Goal: Transaction & Acquisition: Obtain resource

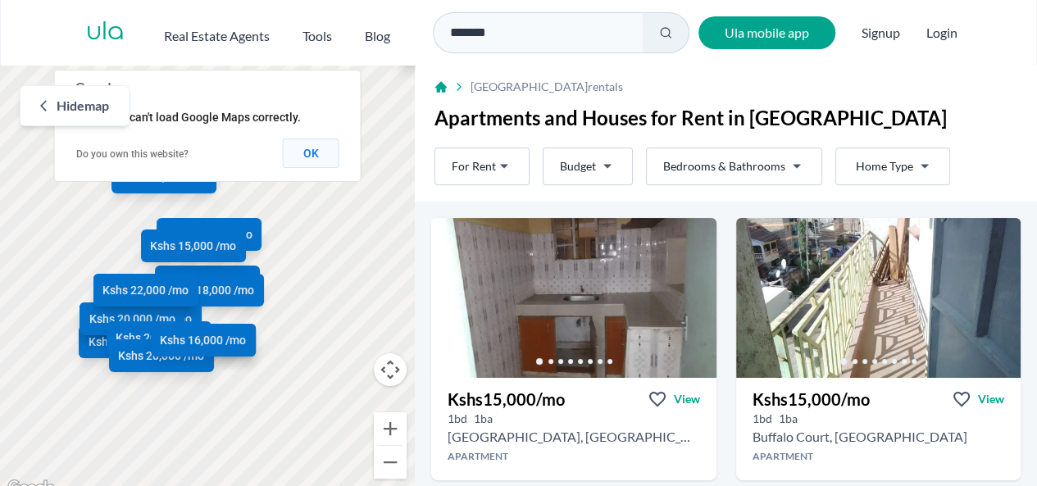
click at [300, 150] on button "OK" at bounding box center [311, 154] width 57 height 30
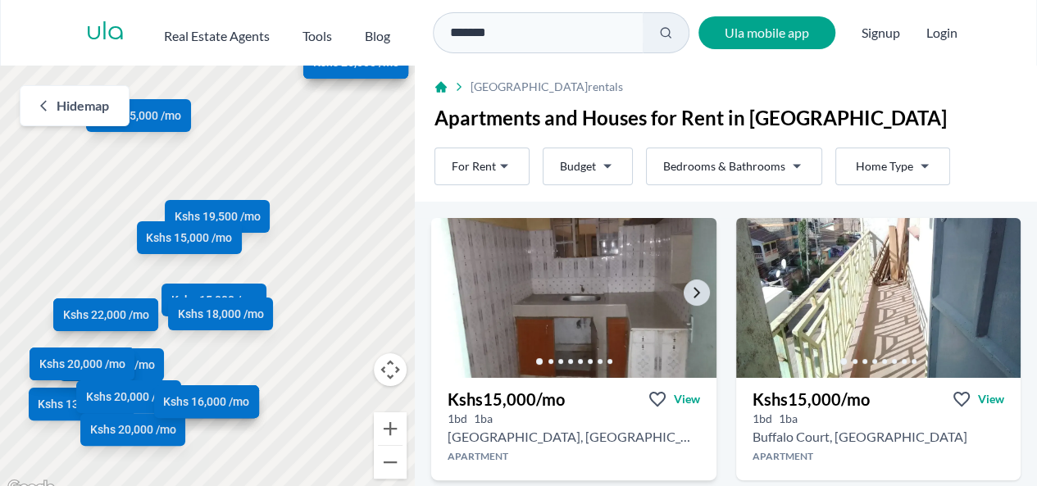
click at [608, 324] on img at bounding box center [573, 298] width 299 height 168
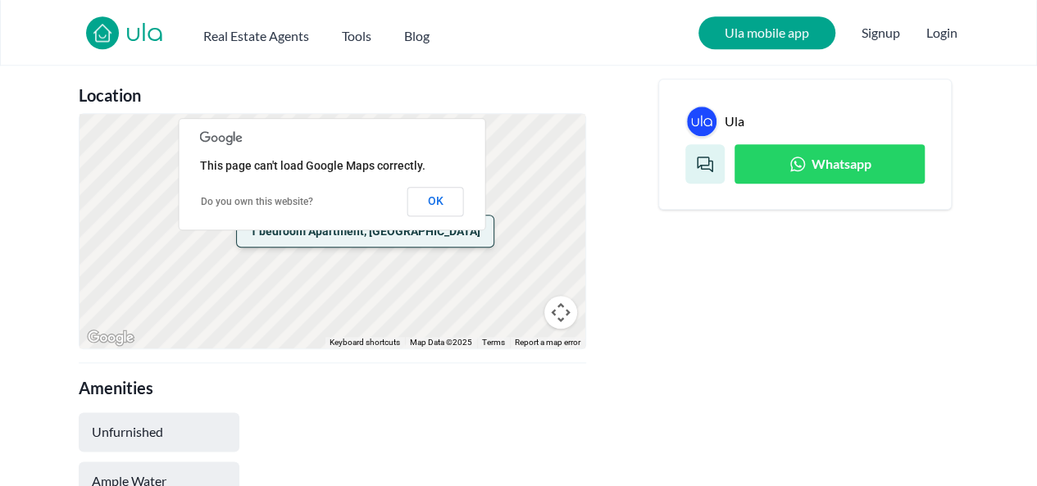
scroll to position [780, 0]
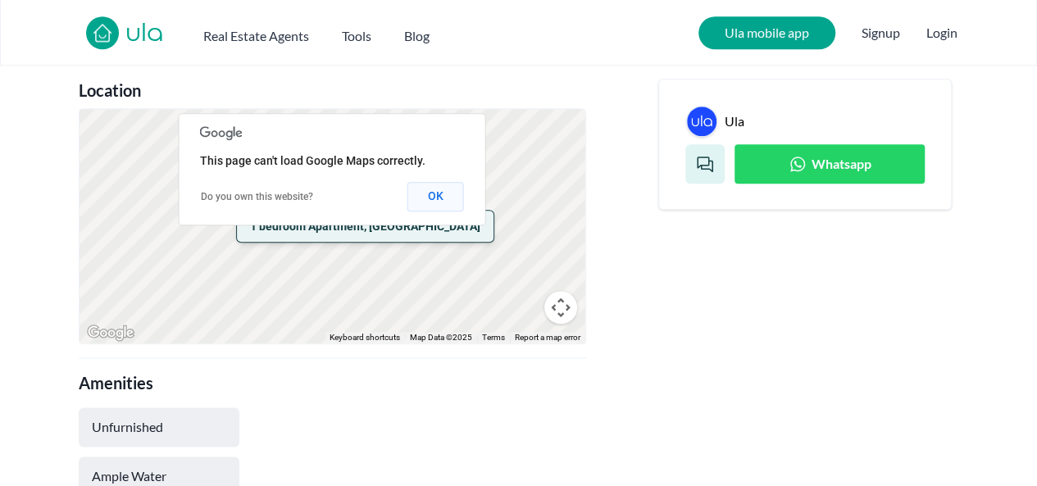
click at [433, 182] on button "OK" at bounding box center [435, 197] width 57 height 30
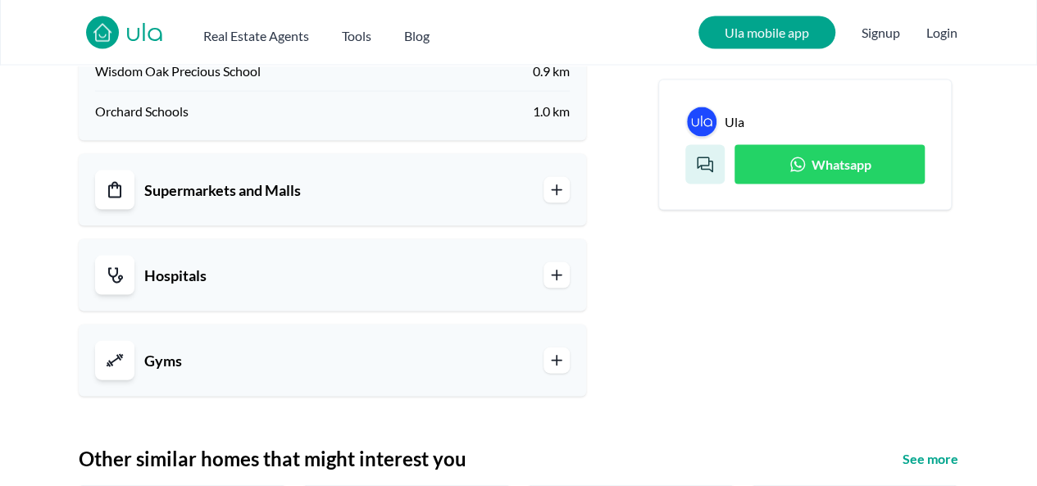
scroll to position [1653, 0]
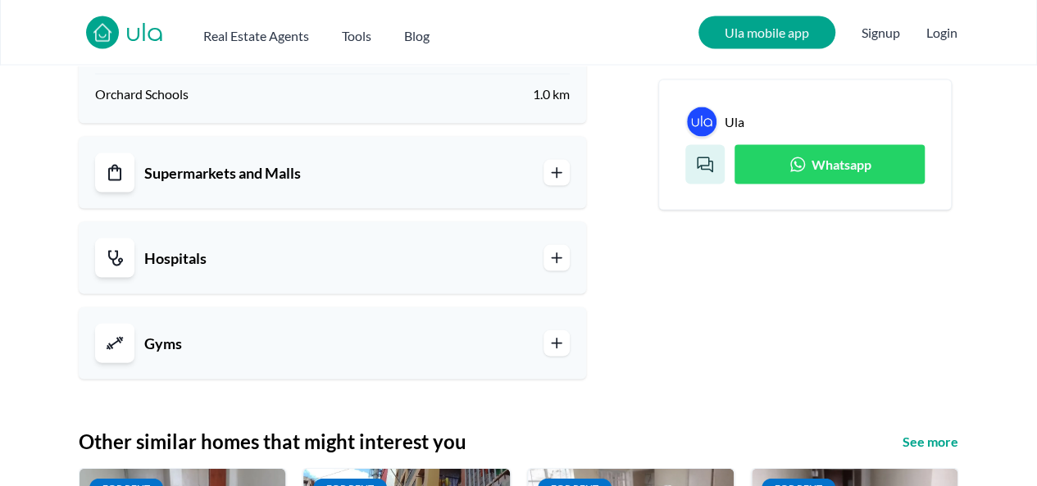
click at [236, 239] on link "Hospitals" at bounding box center [332, 258] width 475 height 39
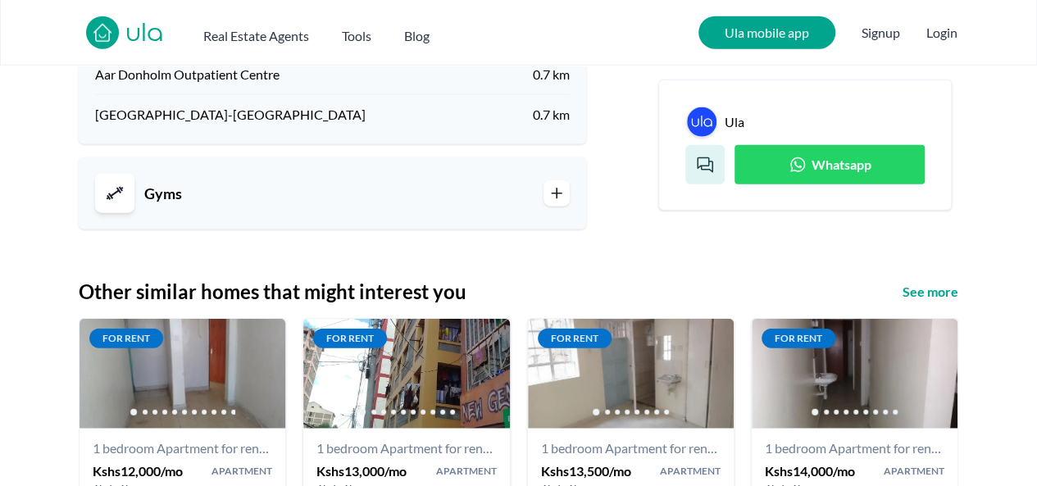
scroll to position [2013, 0]
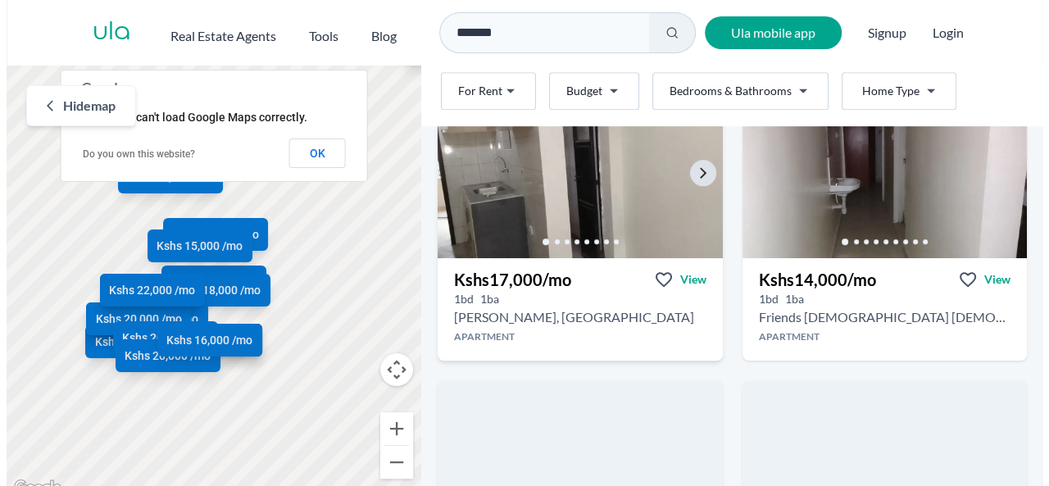
scroll to position [421, 0]
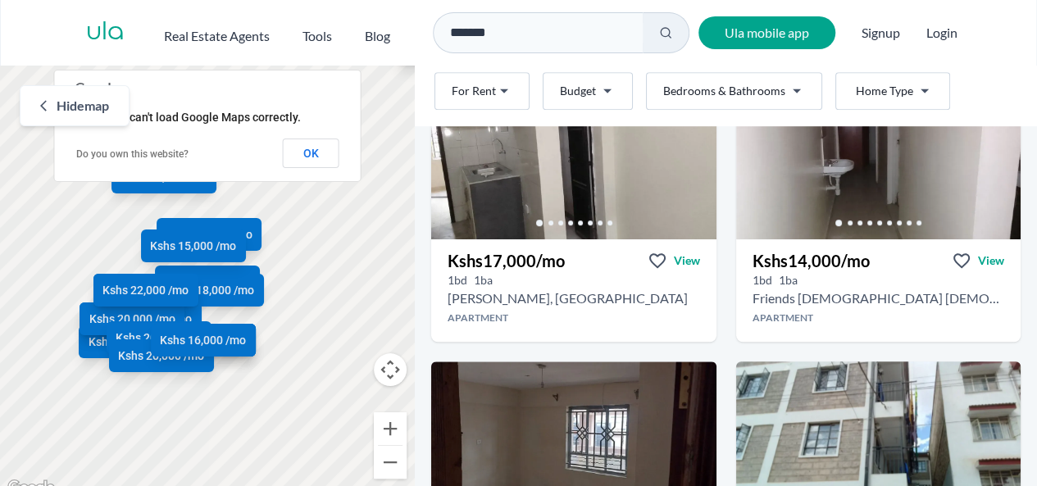
click at [600, 90] on html "Are you a real estate agent? Reach more buyers and renters. Sign up Ula Homes A…" at bounding box center [518, 249] width 1037 height 498
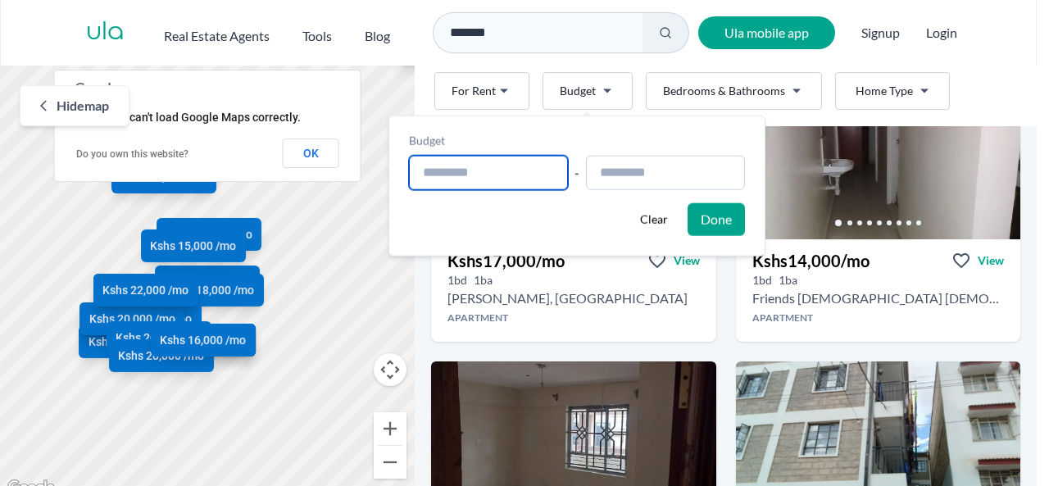
click at [461, 170] on input "text" at bounding box center [488, 173] width 159 height 34
type input "**********"
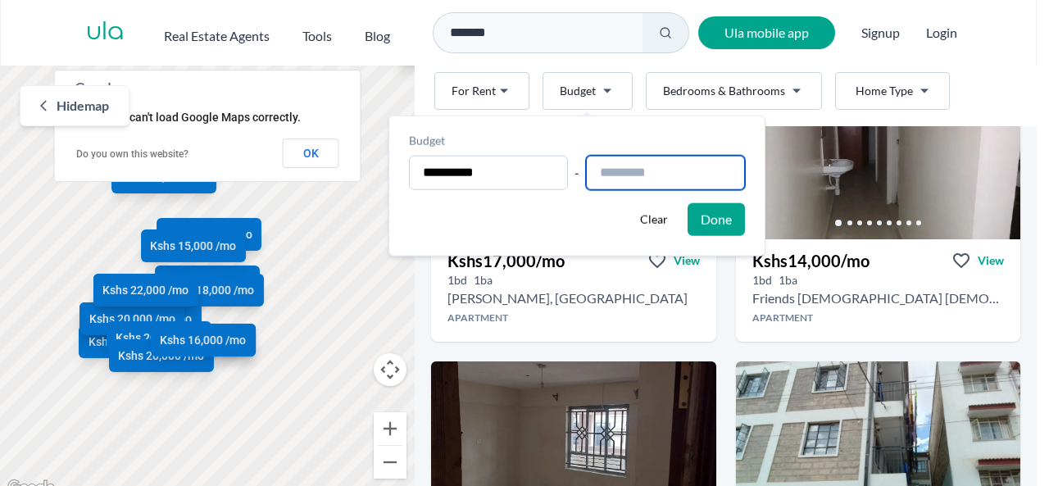
click at [633, 175] on input "text" at bounding box center [665, 173] width 159 height 34
type input "**********"
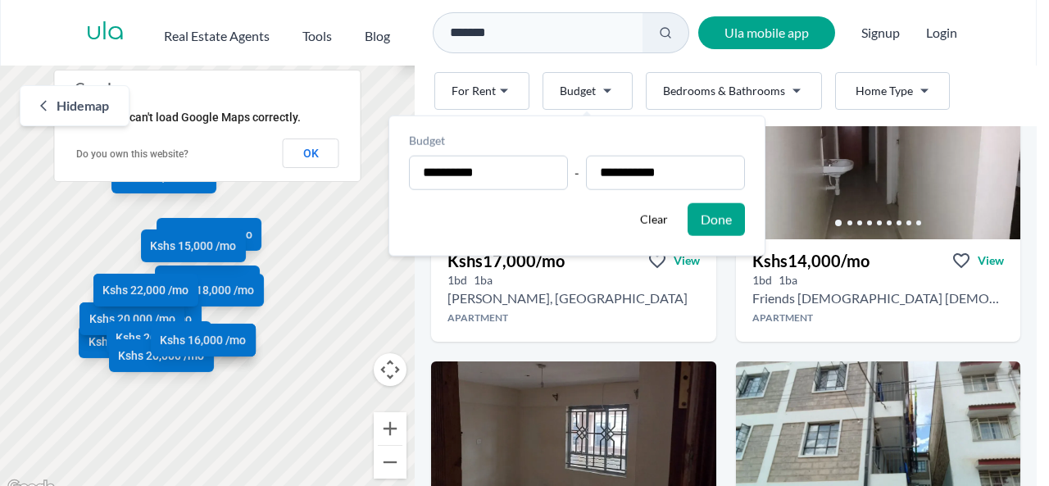
click at [721, 219] on button "Done" at bounding box center [716, 219] width 57 height 33
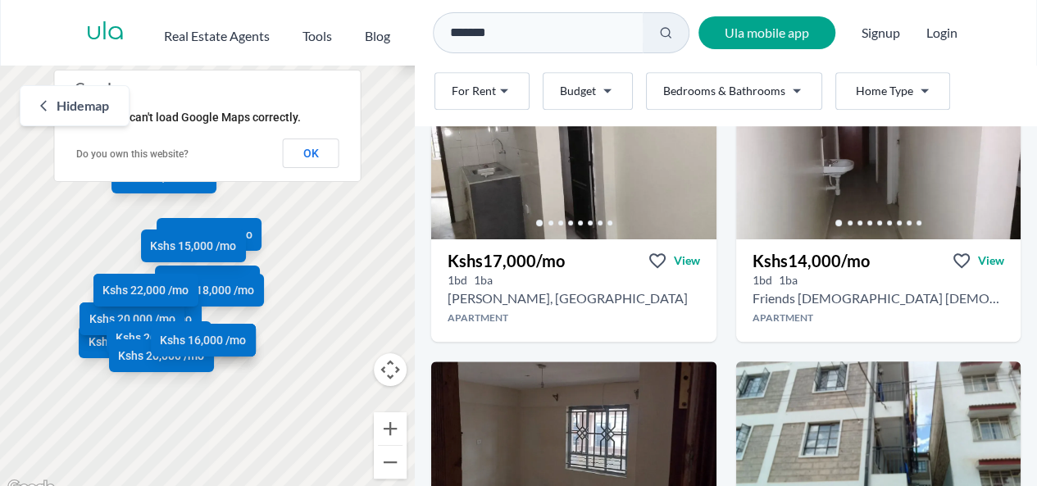
click at [776, 98] on html "Are you a real estate agent? Reach more buyers and renters. Sign up Ula Homes A…" at bounding box center [518, 249] width 1037 height 498
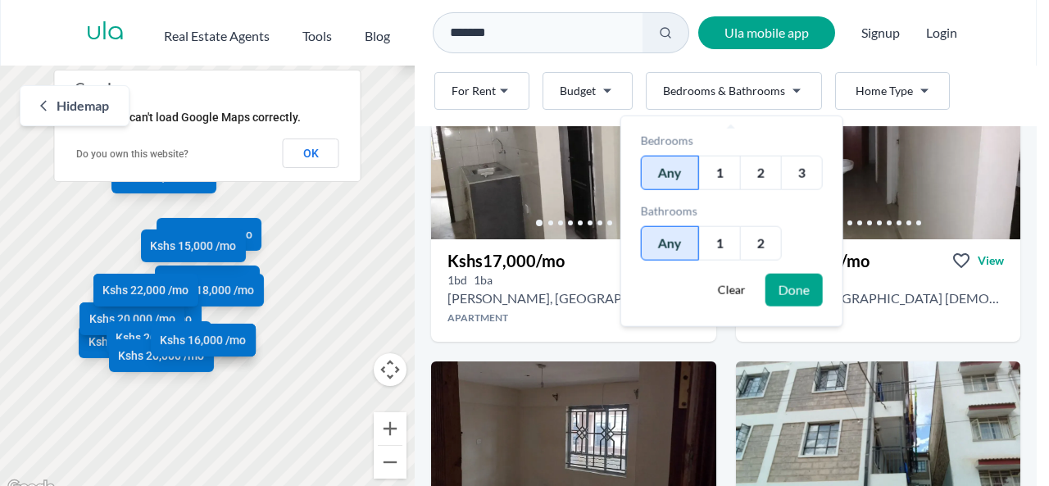
click at [713, 172] on div "1" at bounding box center [719, 173] width 41 height 34
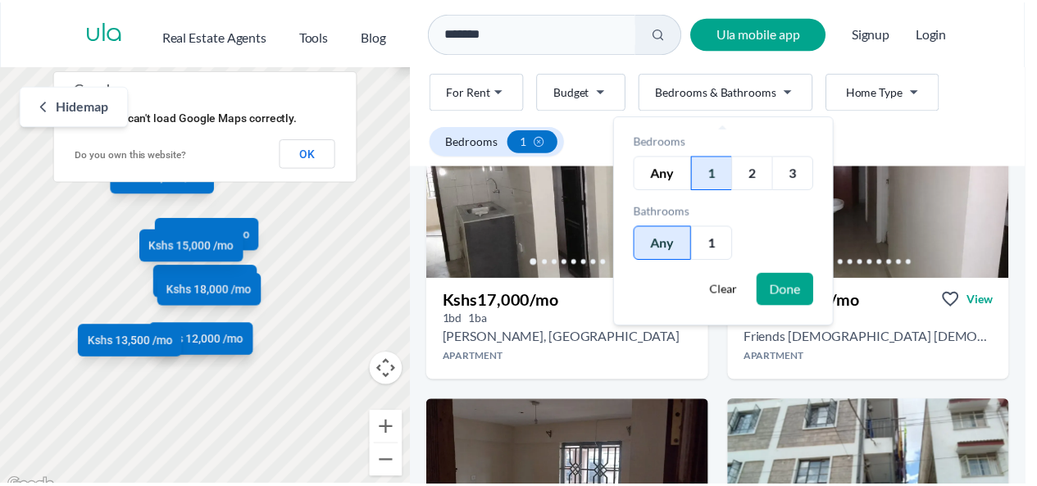
scroll to position [460, 0]
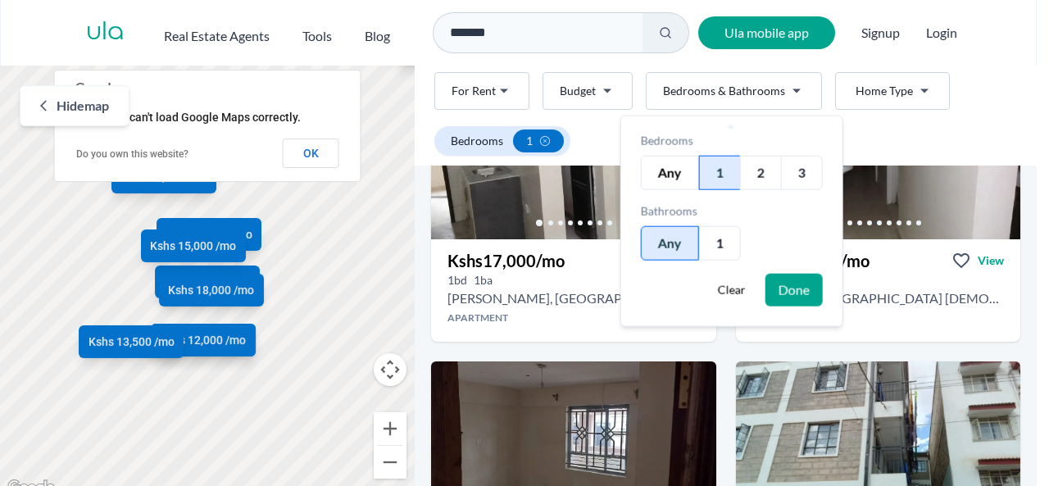
click at [789, 283] on button "Done" at bounding box center [794, 290] width 57 height 33
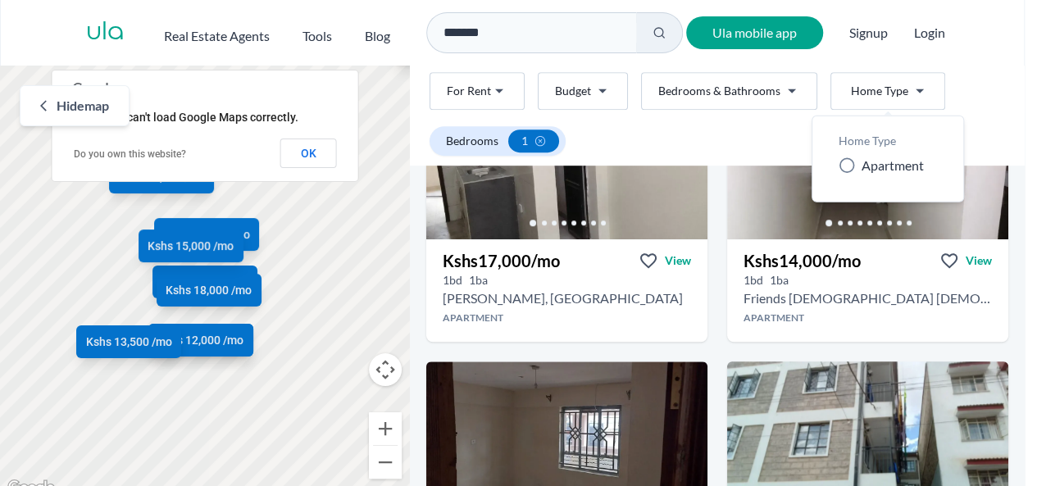
click at [886, 102] on html "Are you a real estate agent? Reach more buyers and renters. Sign up Ula Homes A…" at bounding box center [518, 249] width 1037 height 498
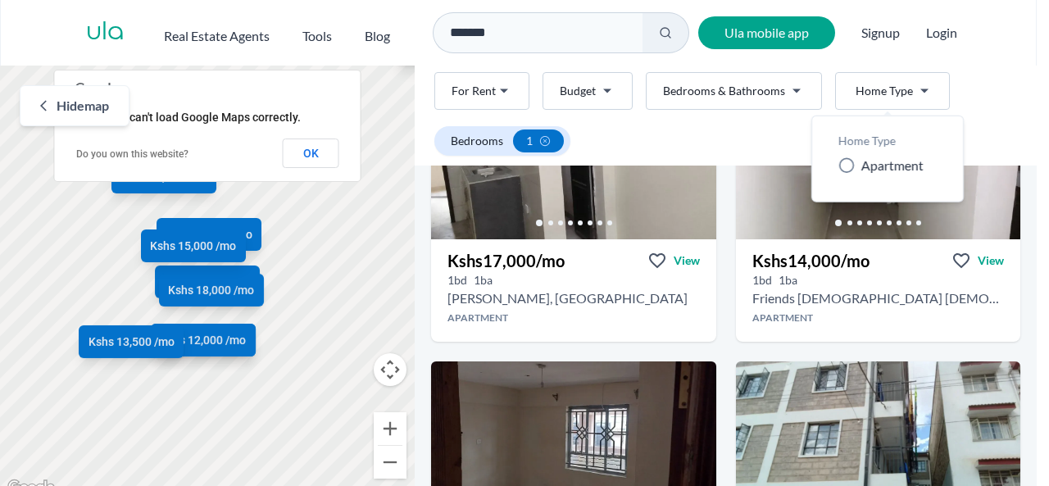
click at [886, 102] on html "Are you a real estate agent? Reach more buyers and renters. Sign up Ula Homes A…" at bounding box center [524, 249] width 1049 height 498
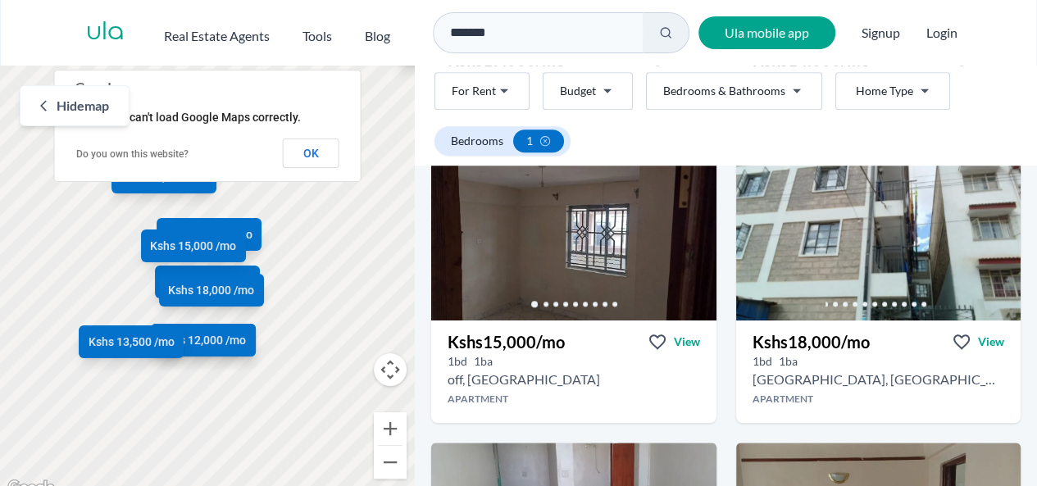
scroll to position [671, 0]
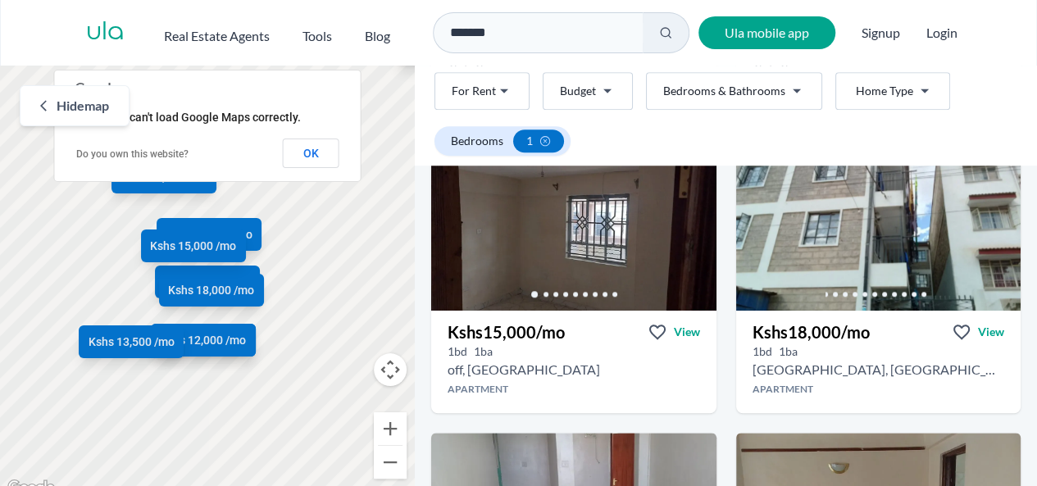
click at [590, 93] on html "Are you a real estate agent? Reach more buyers and renters. Sign up Ula Homes A…" at bounding box center [518, 249] width 1037 height 498
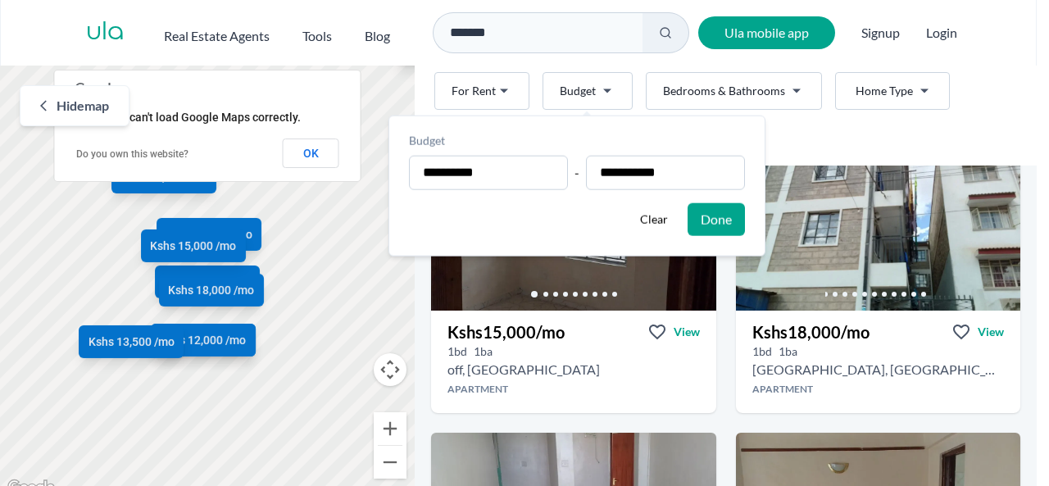
click at [730, 223] on button "Done" at bounding box center [716, 219] width 57 height 33
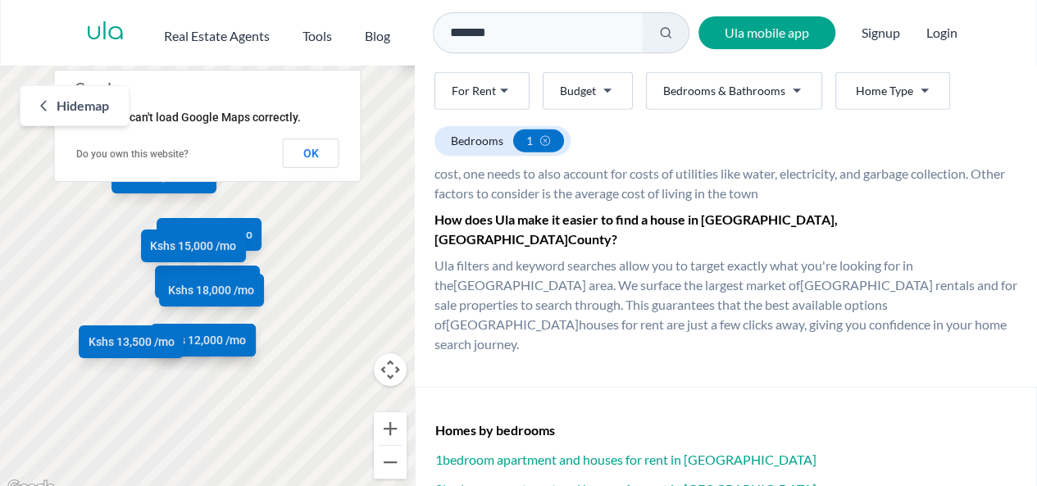
scroll to position [2097, 0]
click at [531, 450] on h3 "1 bedroom apartment and houses for rent in [GEOGRAPHIC_DATA]" at bounding box center [725, 460] width 581 height 20
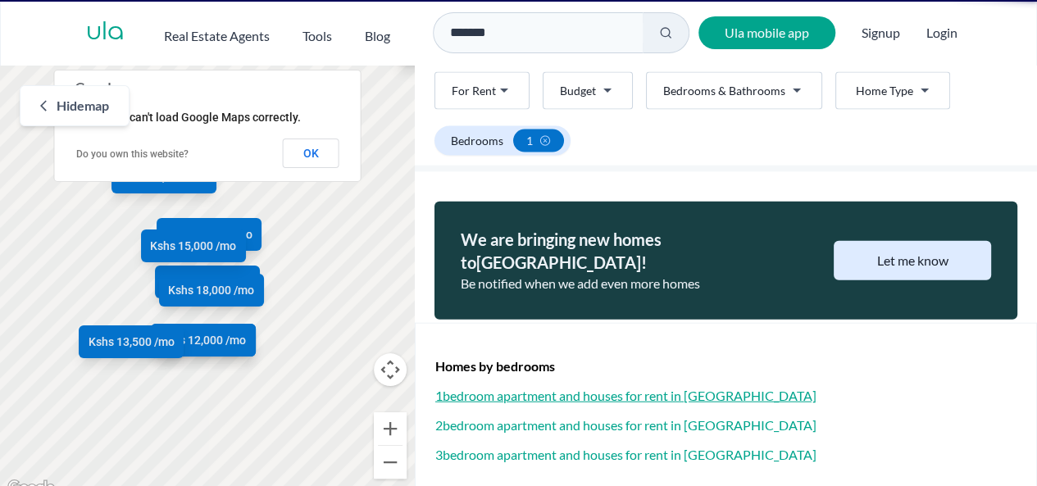
scroll to position [175, 0]
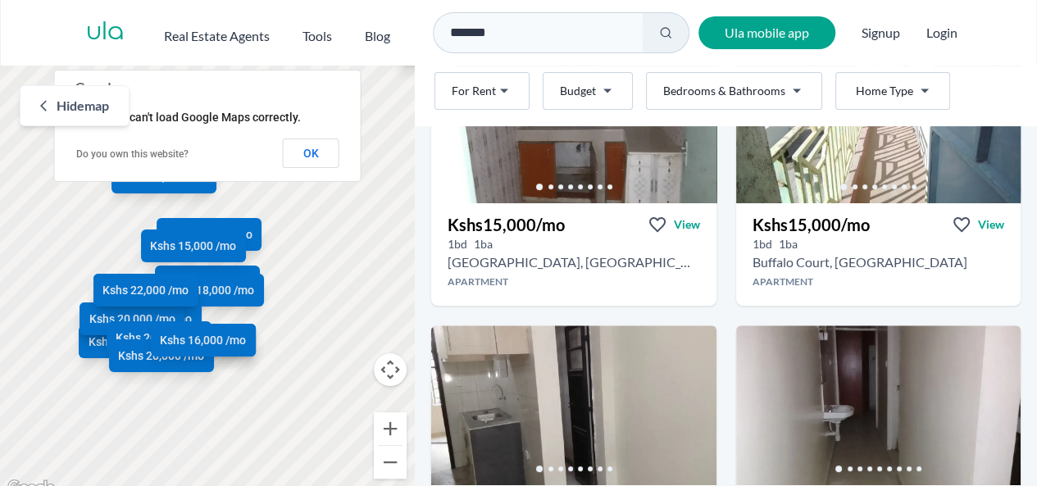
scroll to position [135, 0]
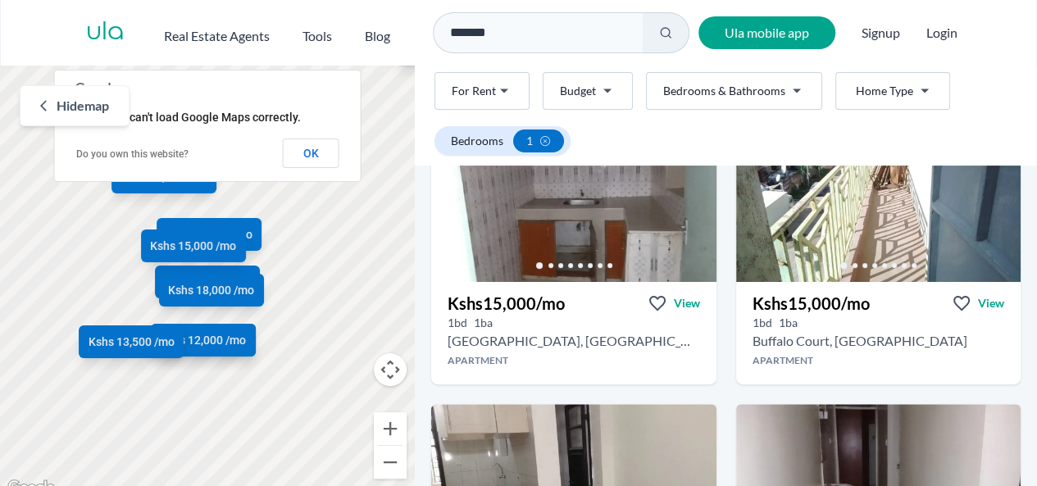
scroll to position [175, 0]
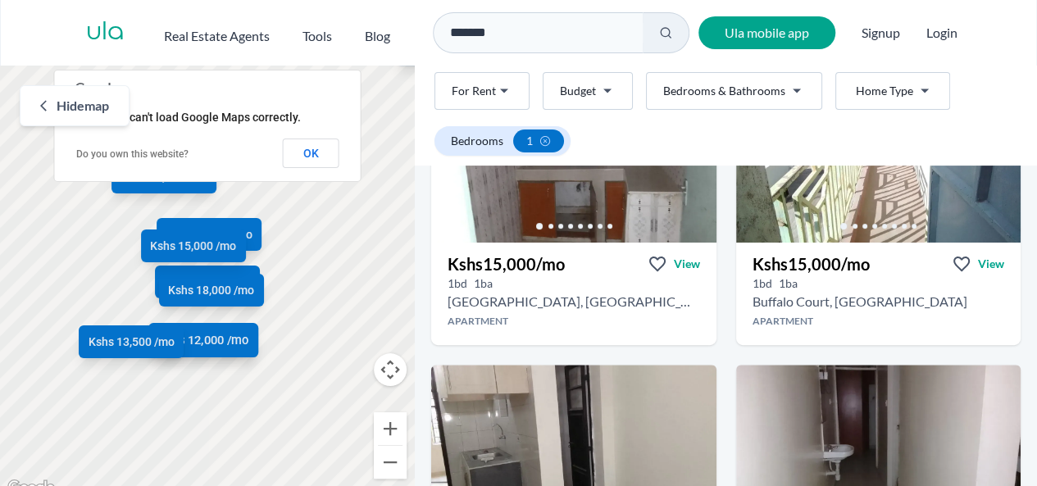
click at [203, 340] on span "Kshs 12,000 /mo" at bounding box center [203, 340] width 90 height 17
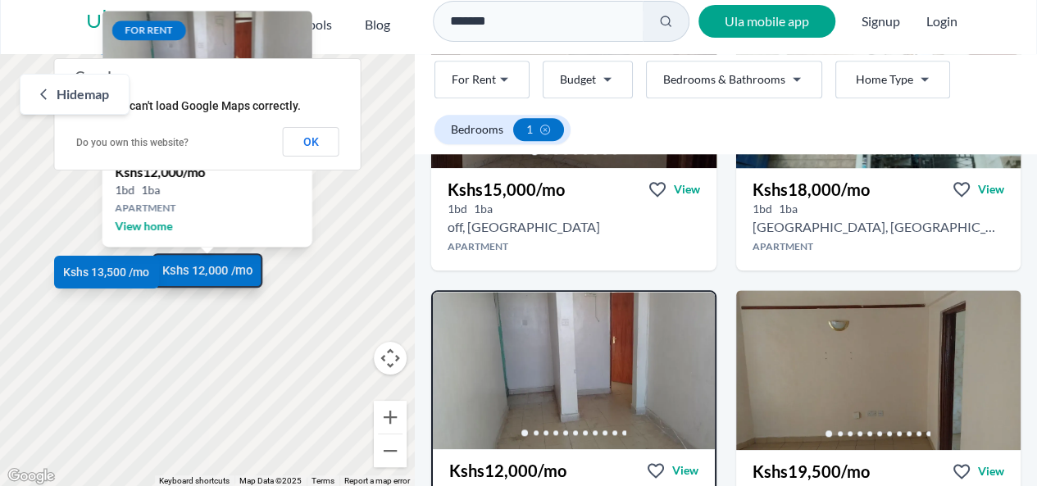
scroll to position [866, 0]
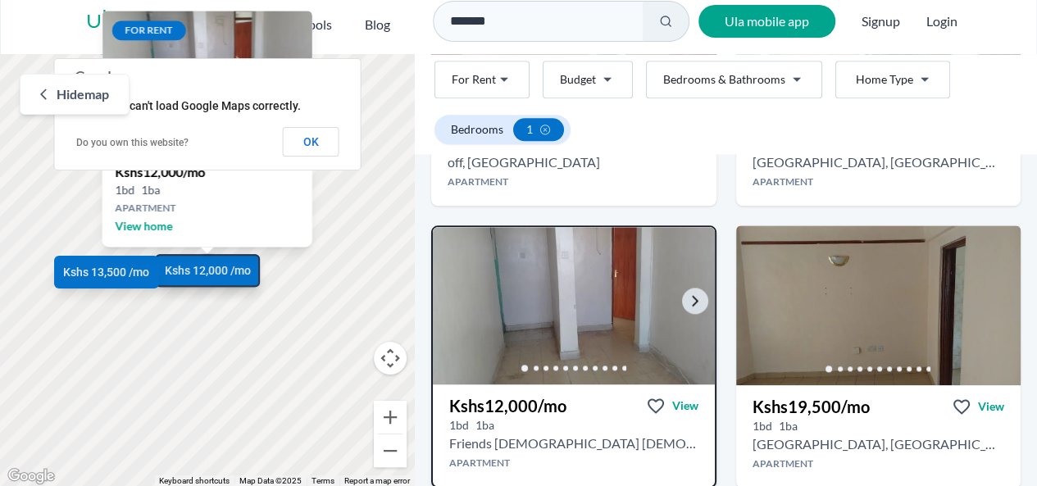
click at [577, 340] on img at bounding box center [573, 306] width 296 height 166
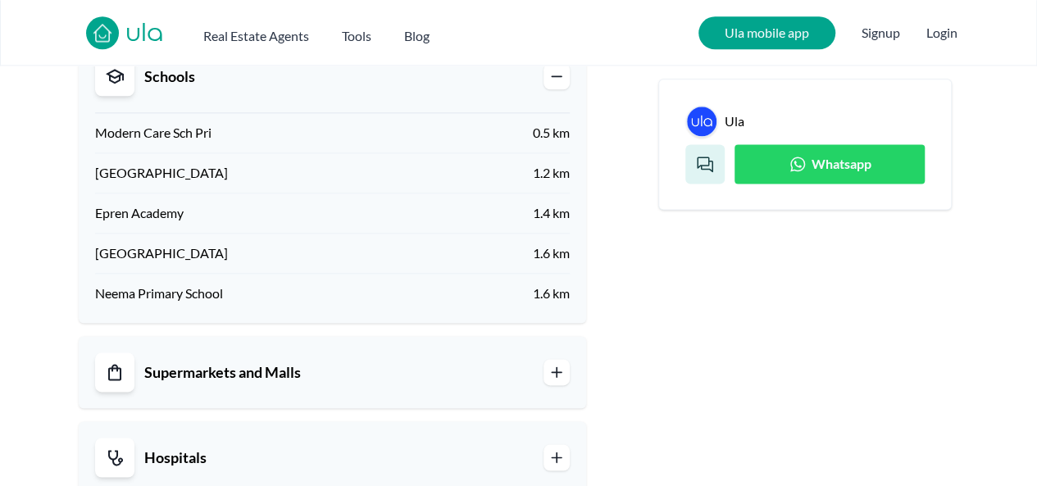
scroll to position [1079, 0]
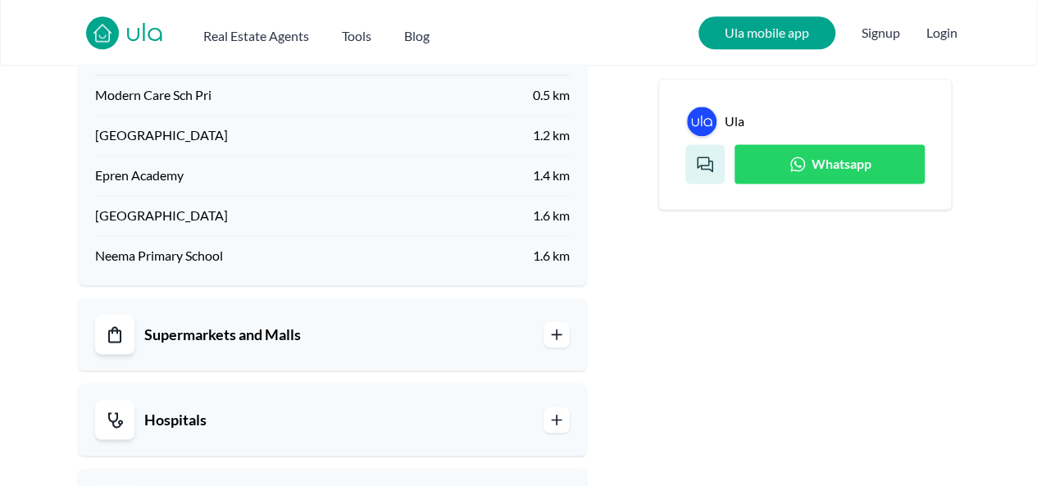
scroll to position [11, 0]
